Goal: Download file/media

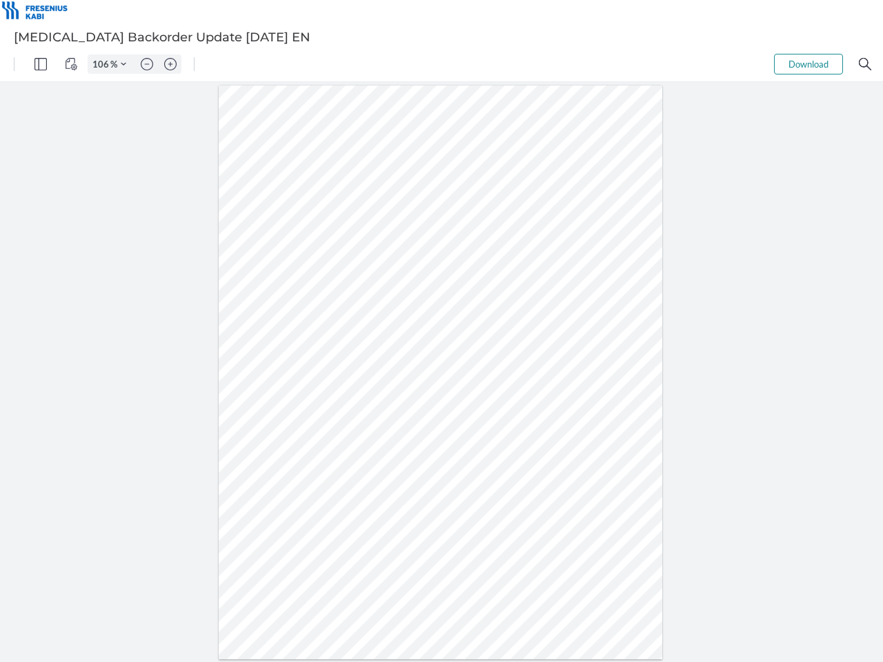
click at [41, 64] on img "Panel" at bounding box center [40, 64] width 12 height 12
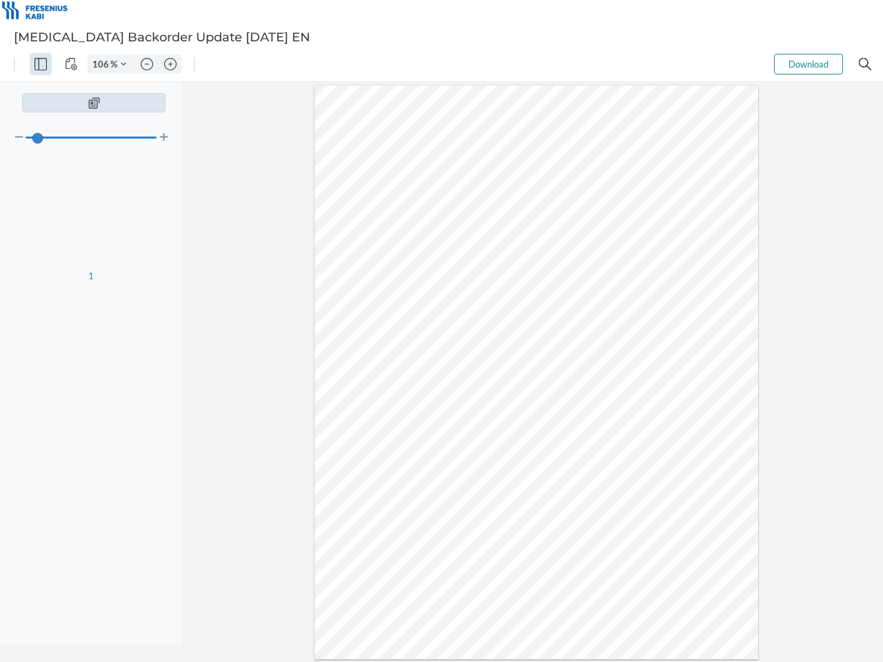
click at [71, 64] on img "View Controls" at bounding box center [71, 64] width 12 height 12
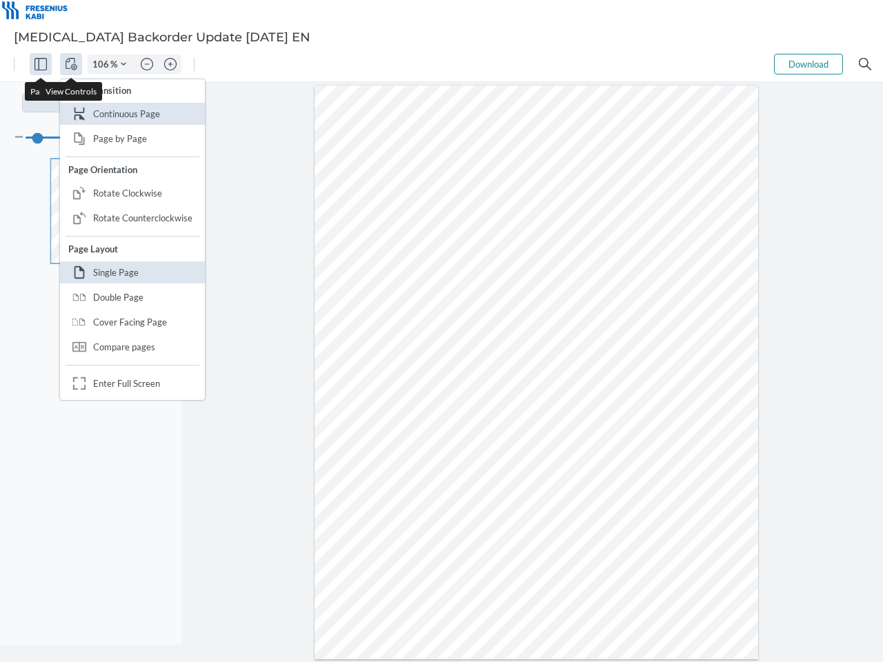
click at [103, 64] on input "106" at bounding box center [99, 64] width 22 height 12
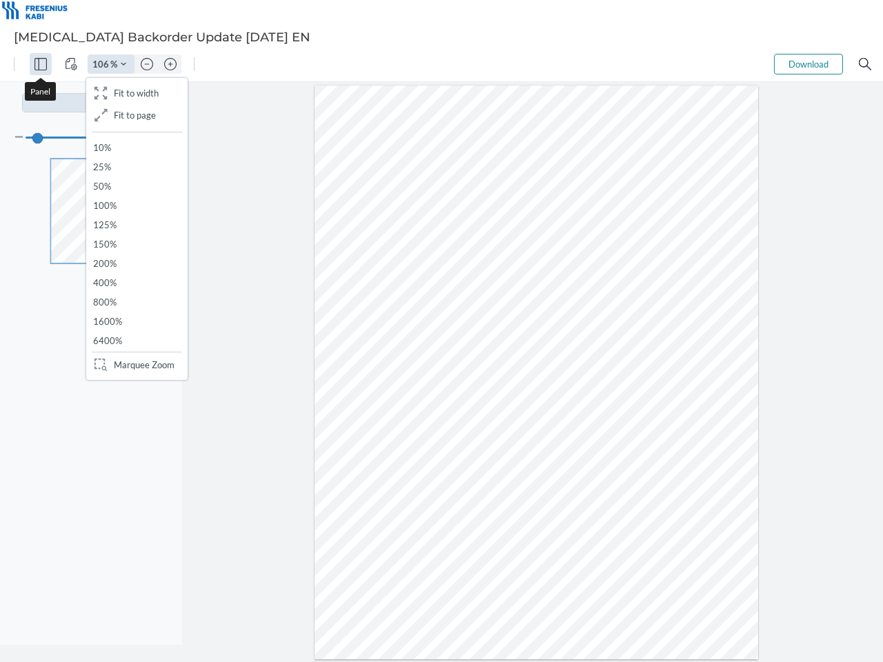
click at [123, 64] on img "Zoom Controls" at bounding box center [124, 64] width 6 height 6
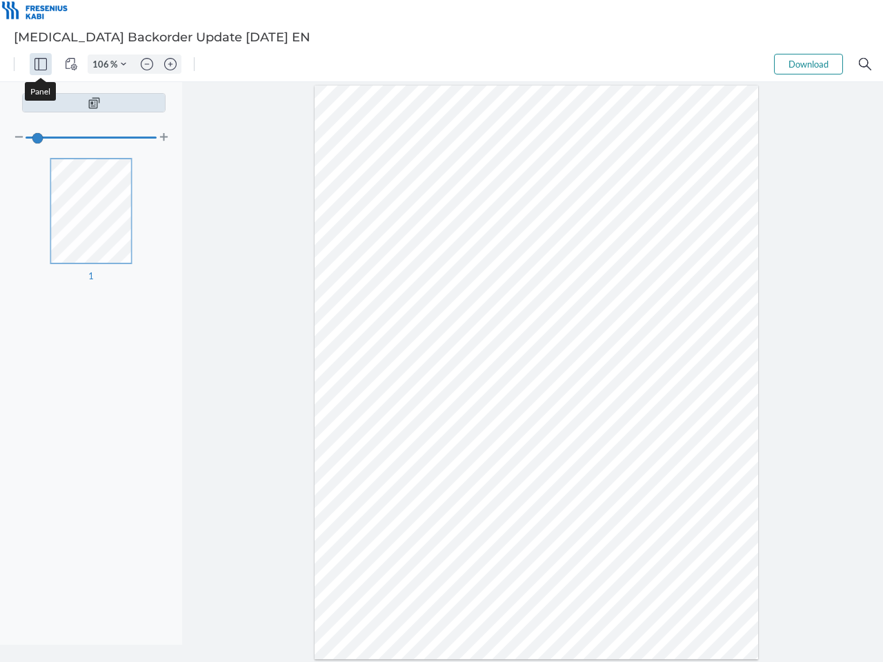
click at [147, 64] on img "Zoom out" at bounding box center [147, 64] width 12 height 12
click at [170, 64] on img "Zoom in" at bounding box center [170, 64] width 12 height 12
type input "106"
click at [808, 64] on button "Download" at bounding box center [808, 64] width 69 height 21
click at [865, 64] on img "Search" at bounding box center [865, 64] width 12 height 12
